Goal: Find specific page/section: Find specific page/section

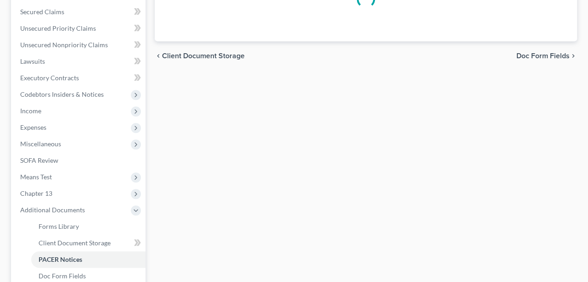
scroll to position [191, 0]
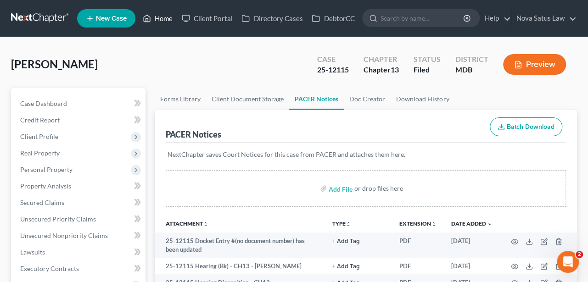
click at [156, 14] on link "Home" at bounding box center [157, 18] width 39 height 17
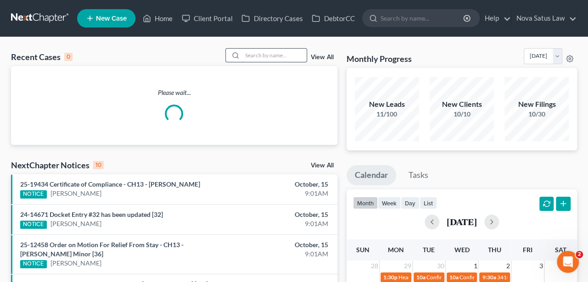
click at [248, 51] on input "search" at bounding box center [274, 55] width 64 height 13
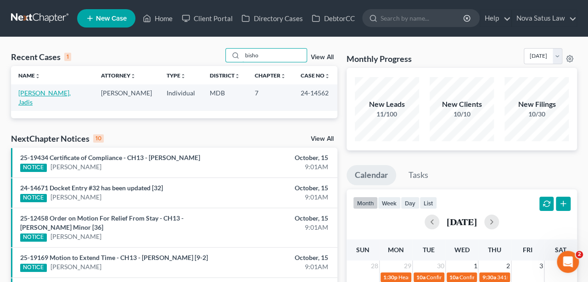
type input "bisho"
click at [45, 93] on link "Bishop, Jadis" at bounding box center [44, 97] width 52 height 17
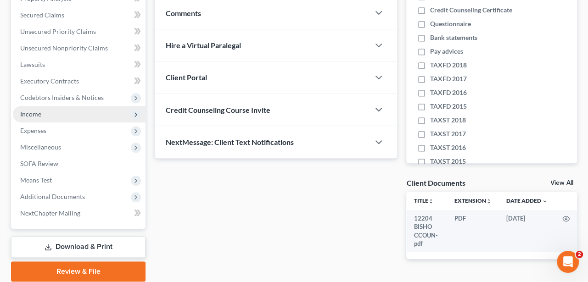
scroll to position [191, 0]
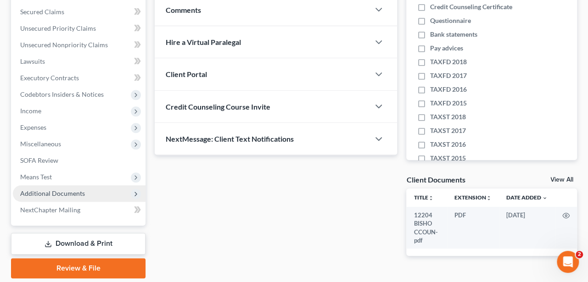
click at [67, 190] on span "Additional Documents" at bounding box center [52, 193] width 65 height 8
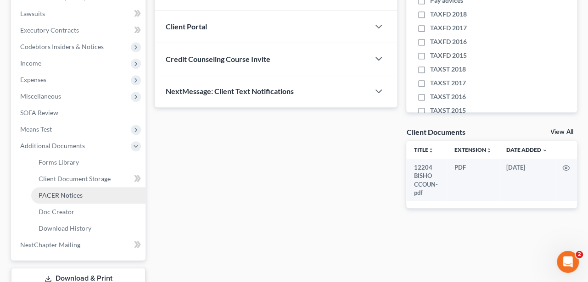
click at [81, 196] on span "PACER Notices" at bounding box center [61, 195] width 44 height 8
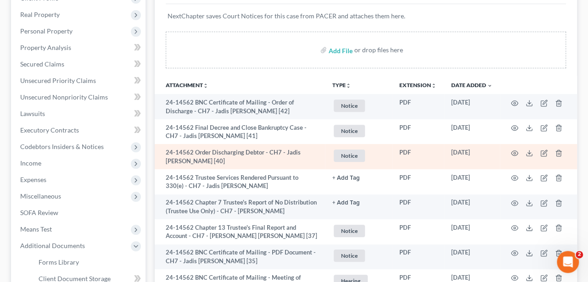
scroll to position [143, 0]
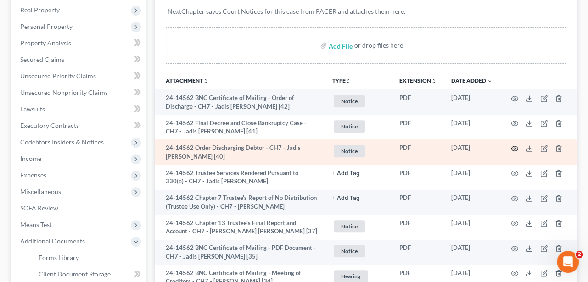
click at [515, 149] on icon "button" at bounding box center [514, 148] width 7 height 7
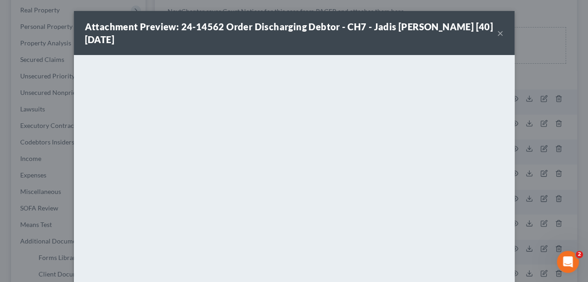
click at [498, 32] on button "×" at bounding box center [500, 33] width 6 height 11
